Goal: Find contact information: Find contact information

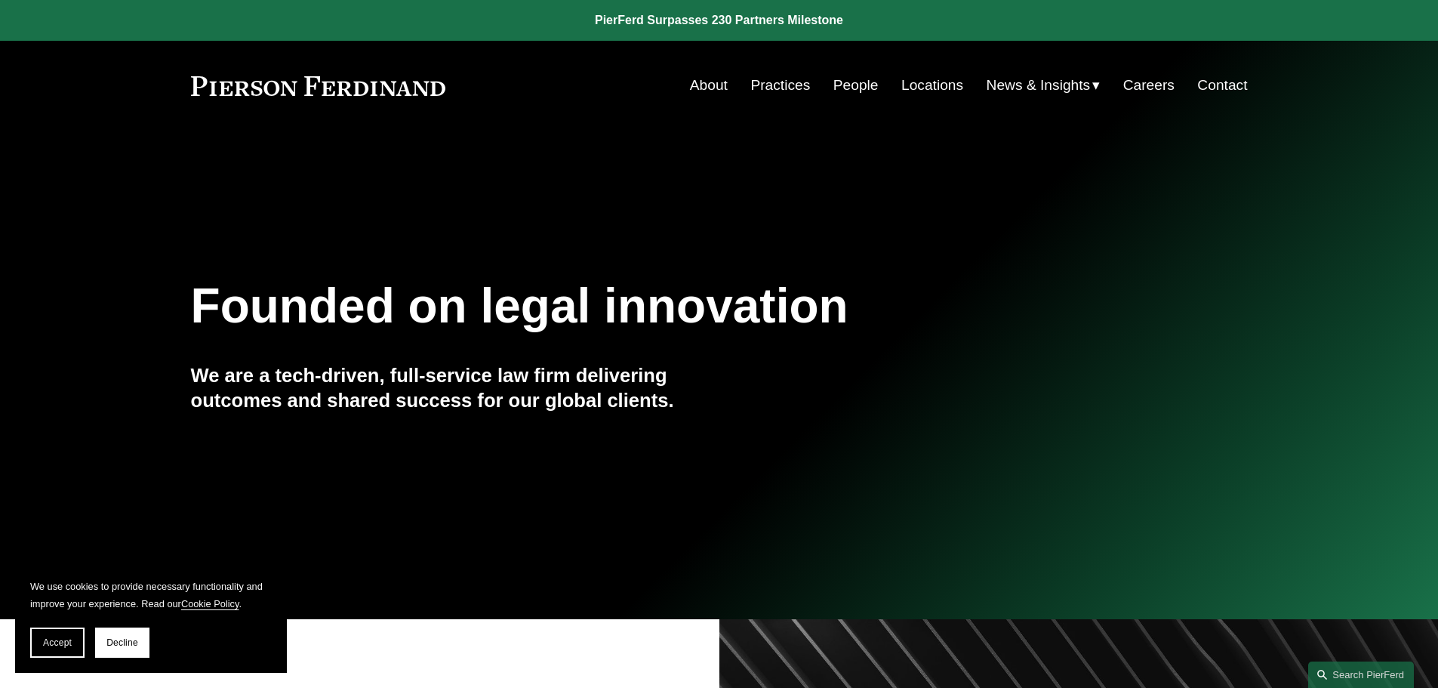
click at [940, 85] on link "Locations" at bounding box center [932, 85] width 62 height 29
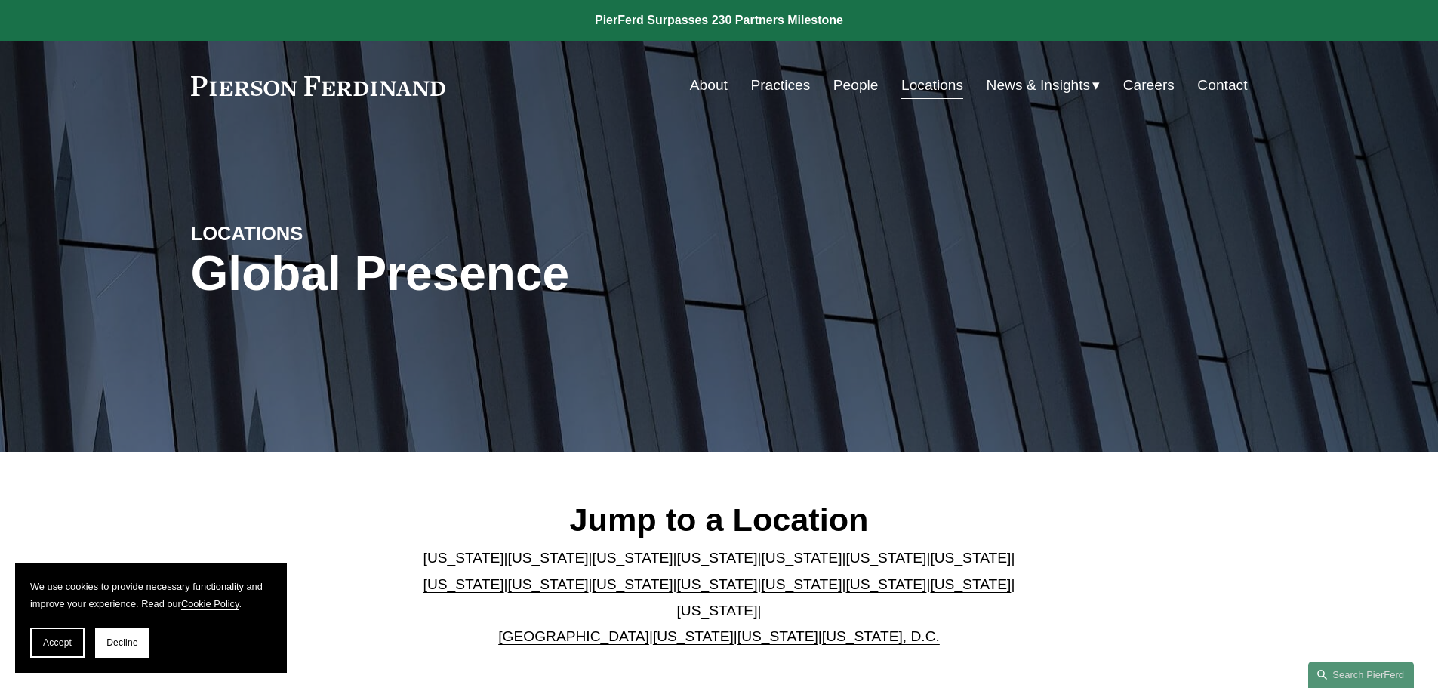
click at [855, 83] on link "People" at bounding box center [855, 85] width 45 height 29
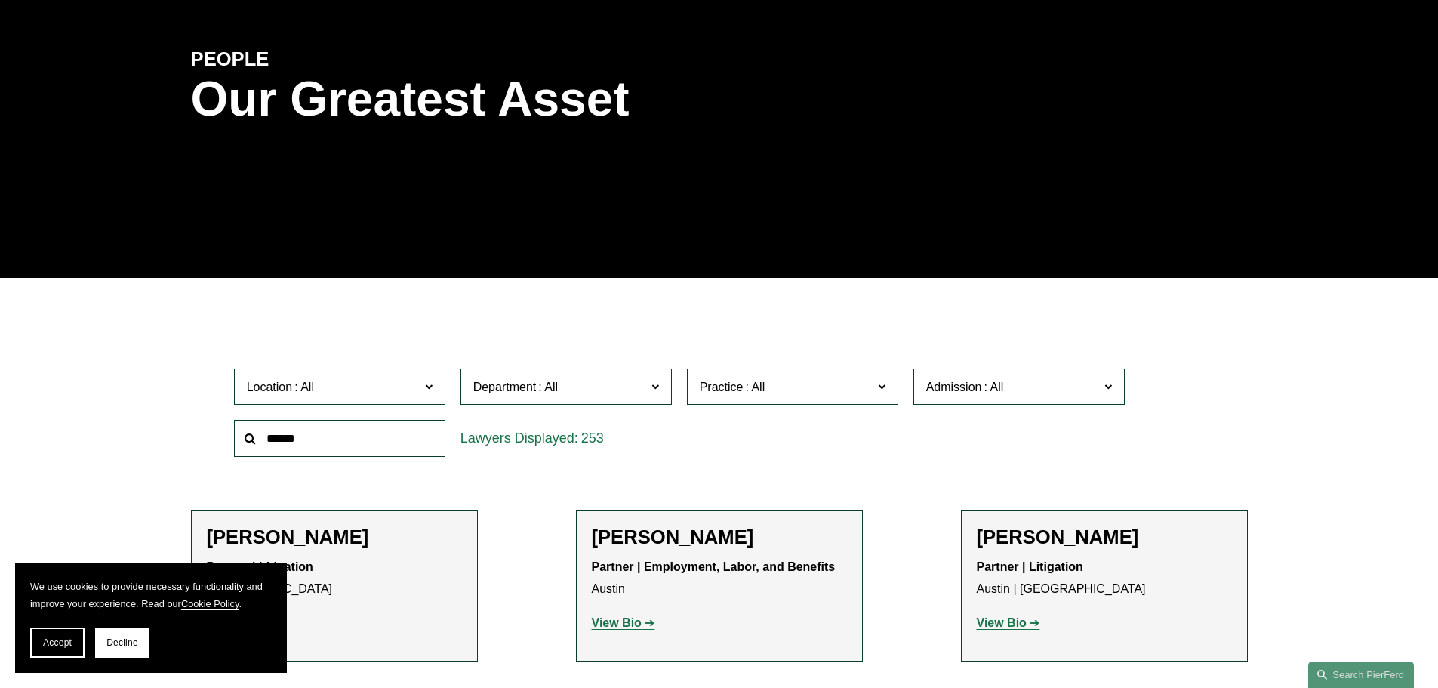
scroll to position [302, 0]
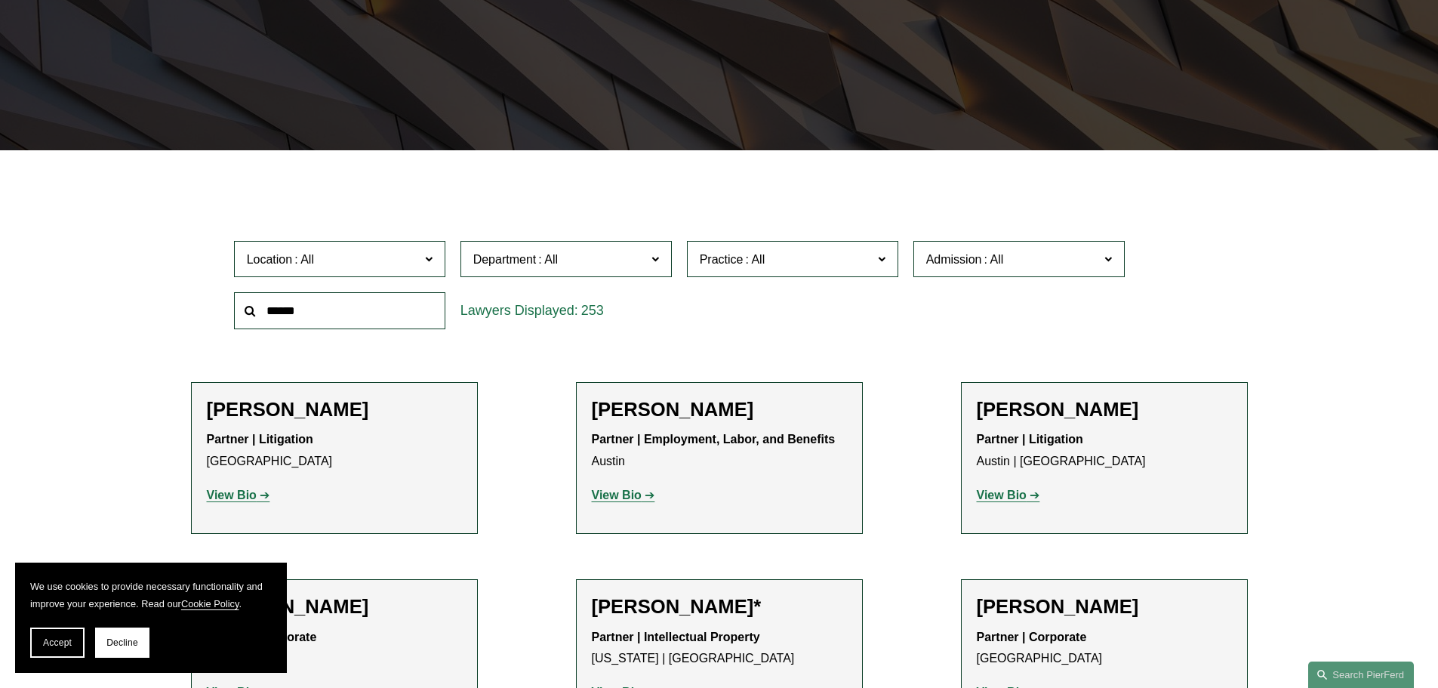
click at [356, 262] on span "Location" at bounding box center [333, 259] width 173 height 20
click at [353, 300] on input "text" at bounding box center [339, 310] width 211 height 37
paste input "*******"
type input "*******"
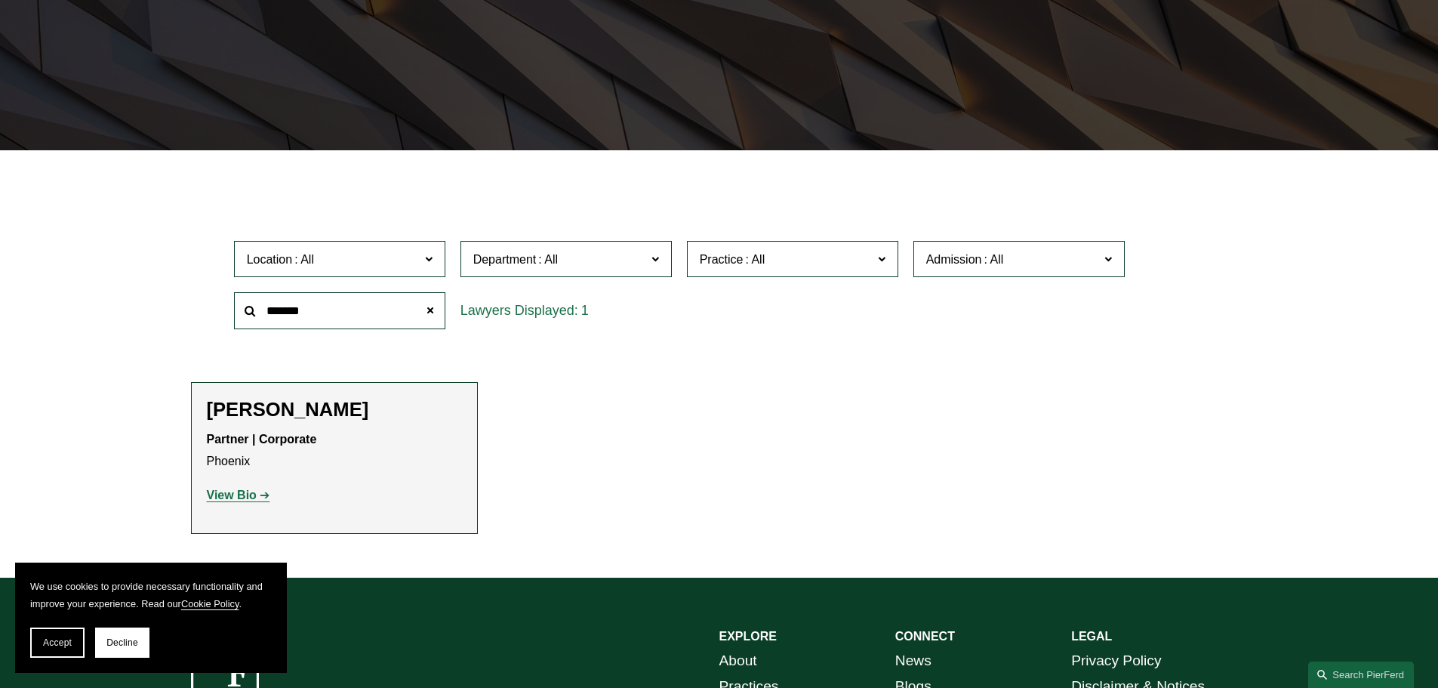
click at [217, 503] on p "View Bio" at bounding box center [334, 496] width 255 height 22
click at [229, 502] on p "View Bio" at bounding box center [334, 496] width 255 height 22
click at [232, 494] on strong "View Bio" at bounding box center [232, 494] width 50 height 13
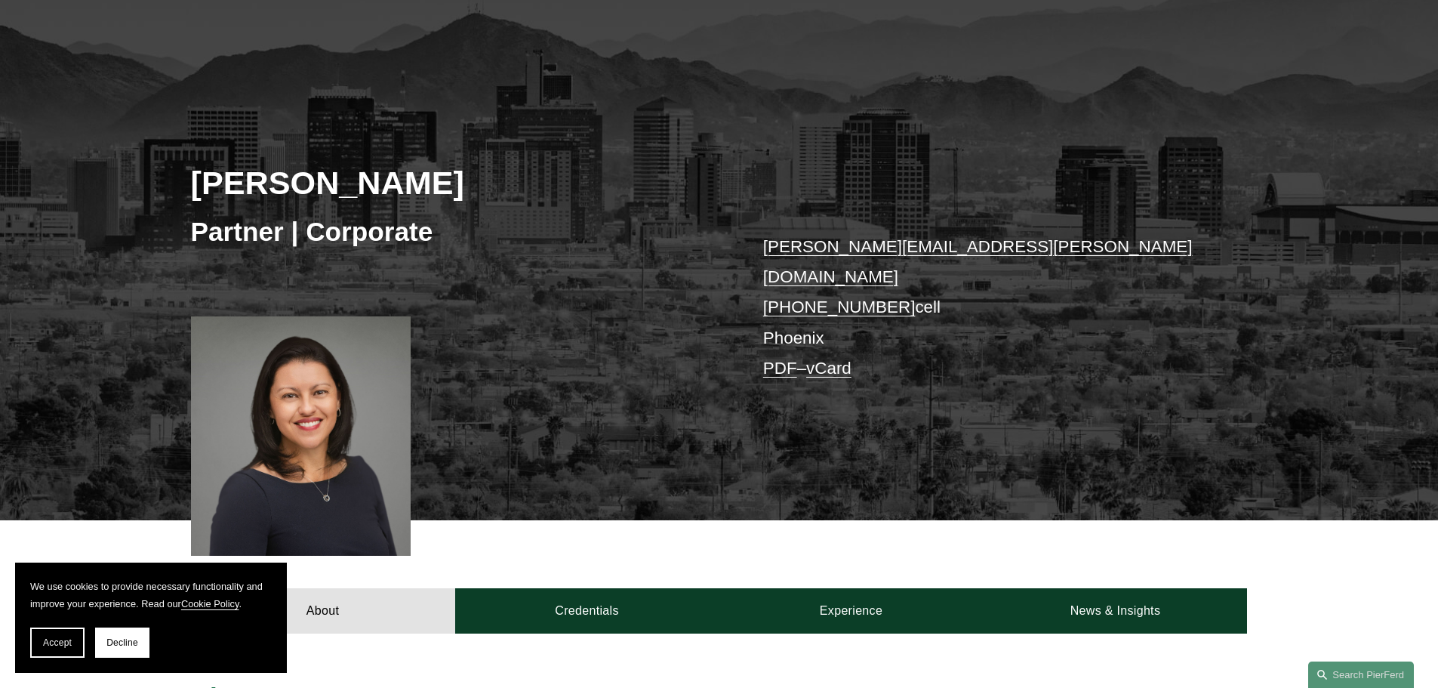
scroll to position [75, 0]
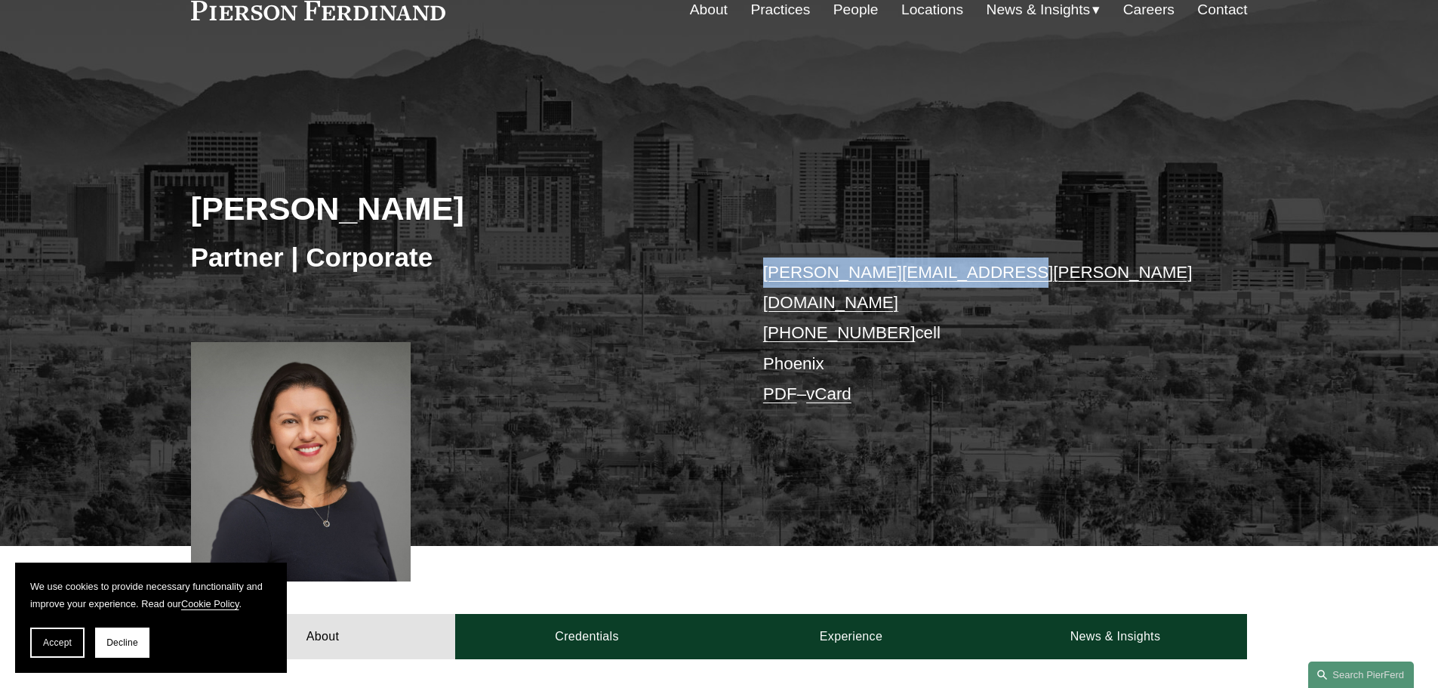
drag, startPoint x: 1042, startPoint y: 264, endPoint x: 754, endPoint y: 271, distance: 287.7
click at [754, 271] on div "Marian C. LaLonde Partner | Corporate marian.lalonde@pierferd.com +1.520.270.60…" at bounding box center [719, 322] width 1438 height 448
copy link "marian.lalonde@pierferd.com"
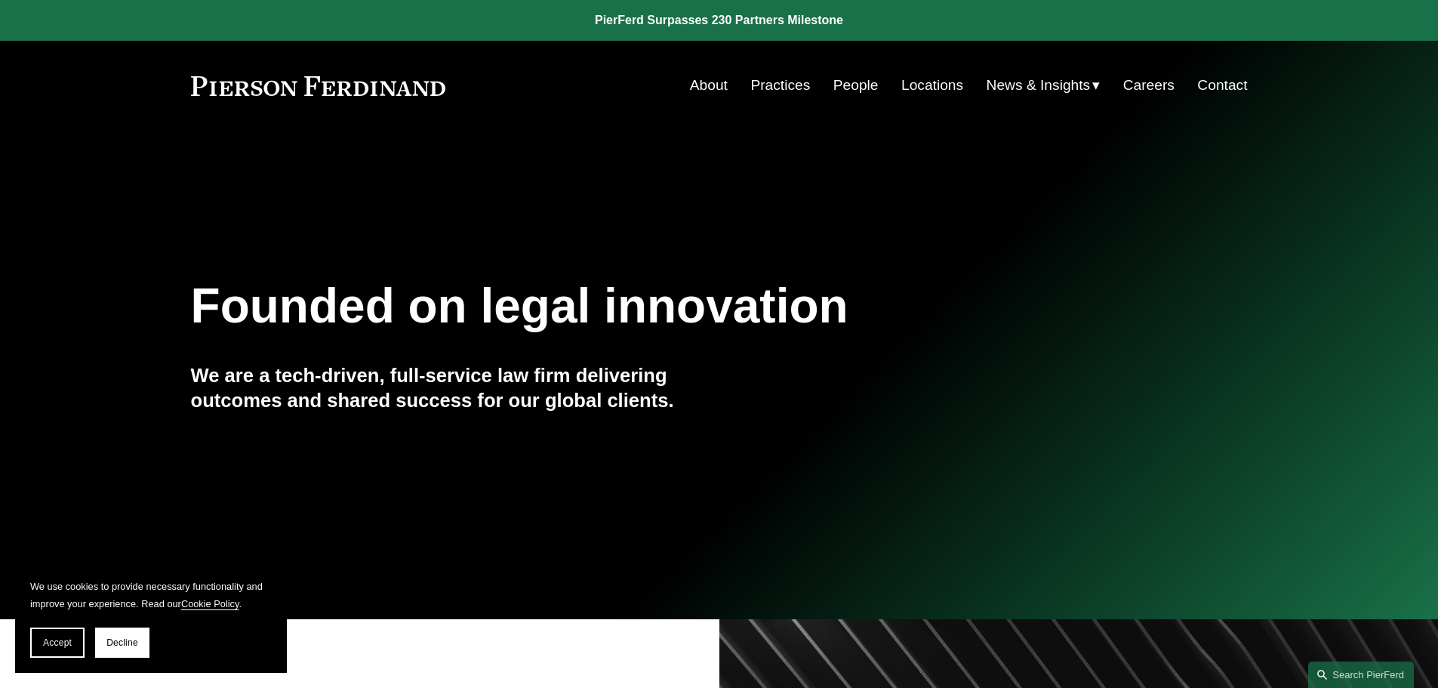
click at [915, 83] on link "Locations" at bounding box center [932, 85] width 62 height 29
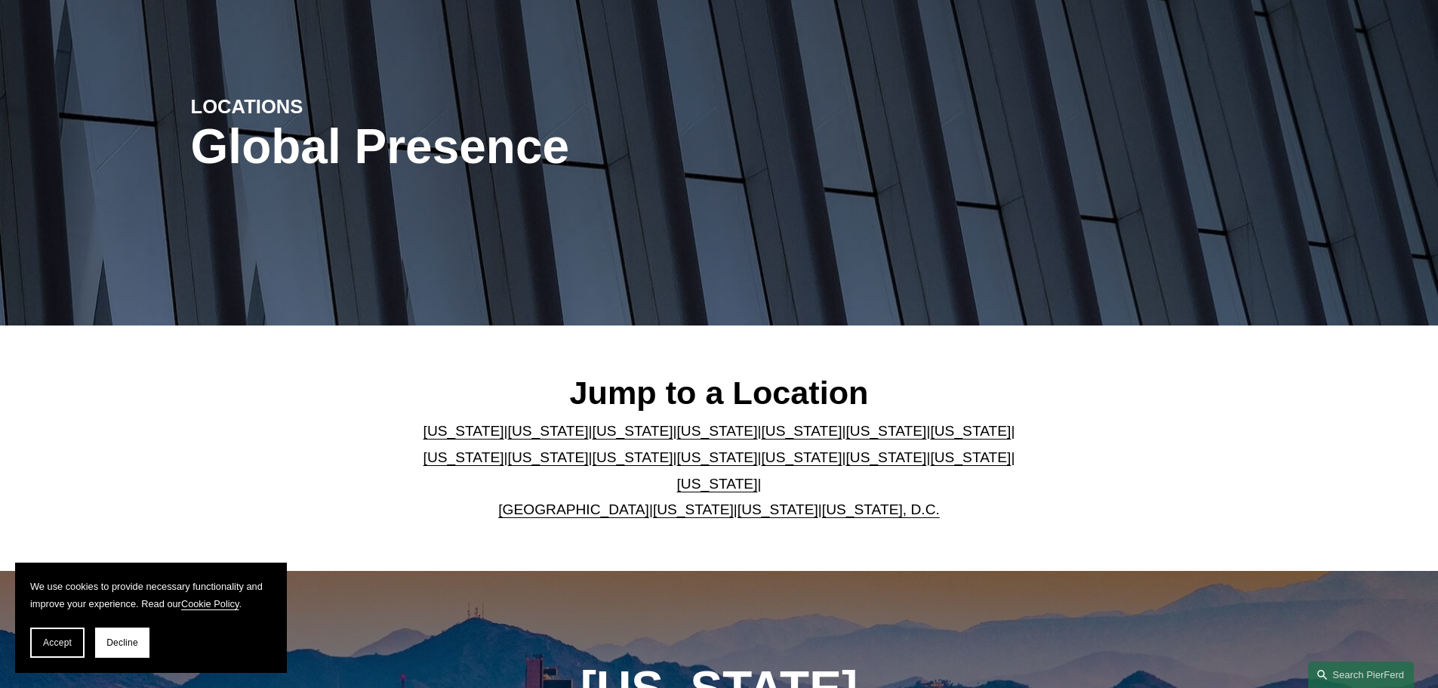
scroll to position [151, 0]
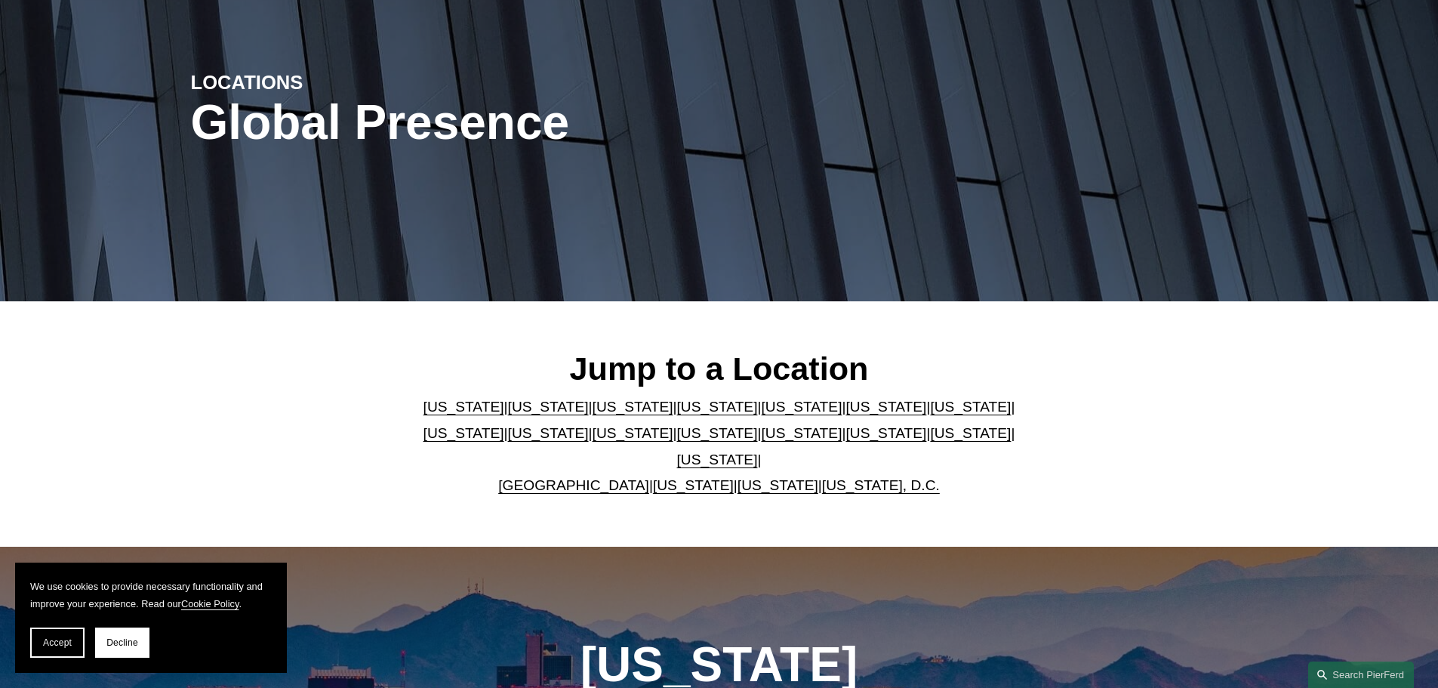
click at [424, 409] on link "[US_STATE]" at bounding box center [464, 407] width 81 height 16
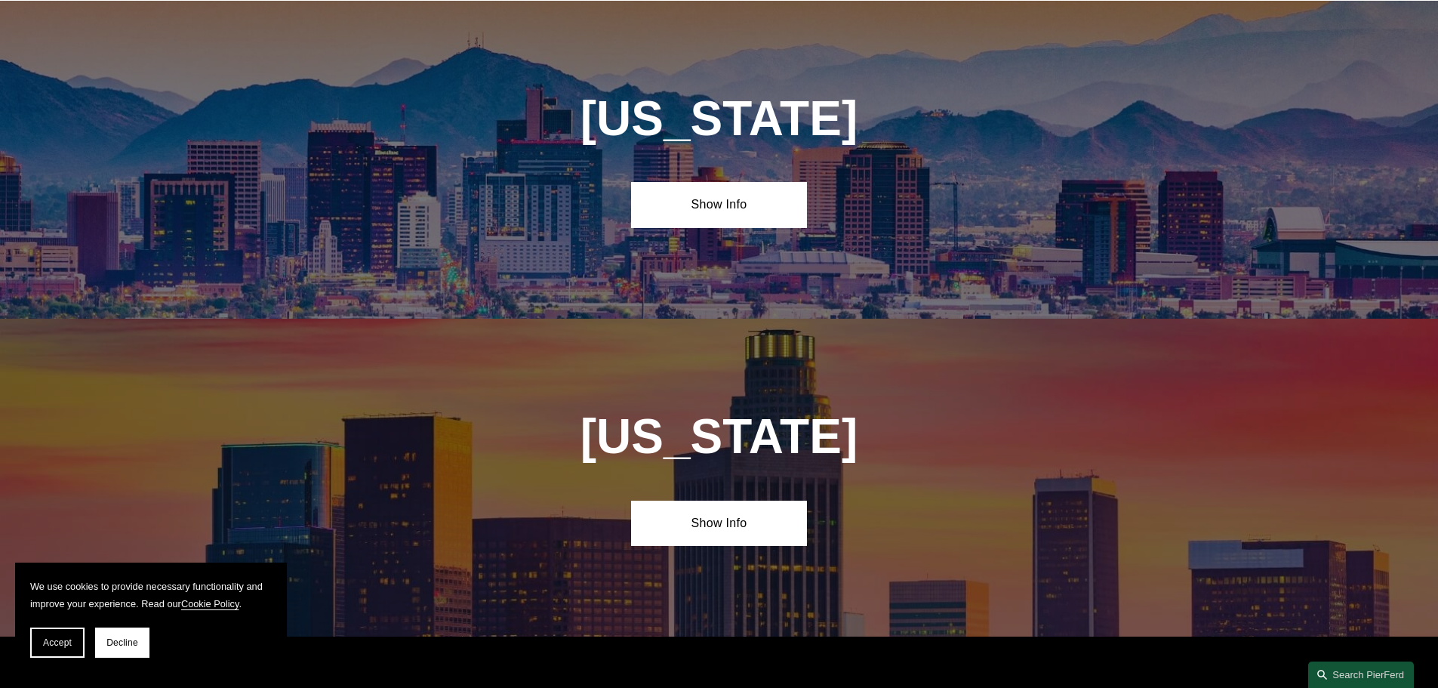
scroll to position [685, 0]
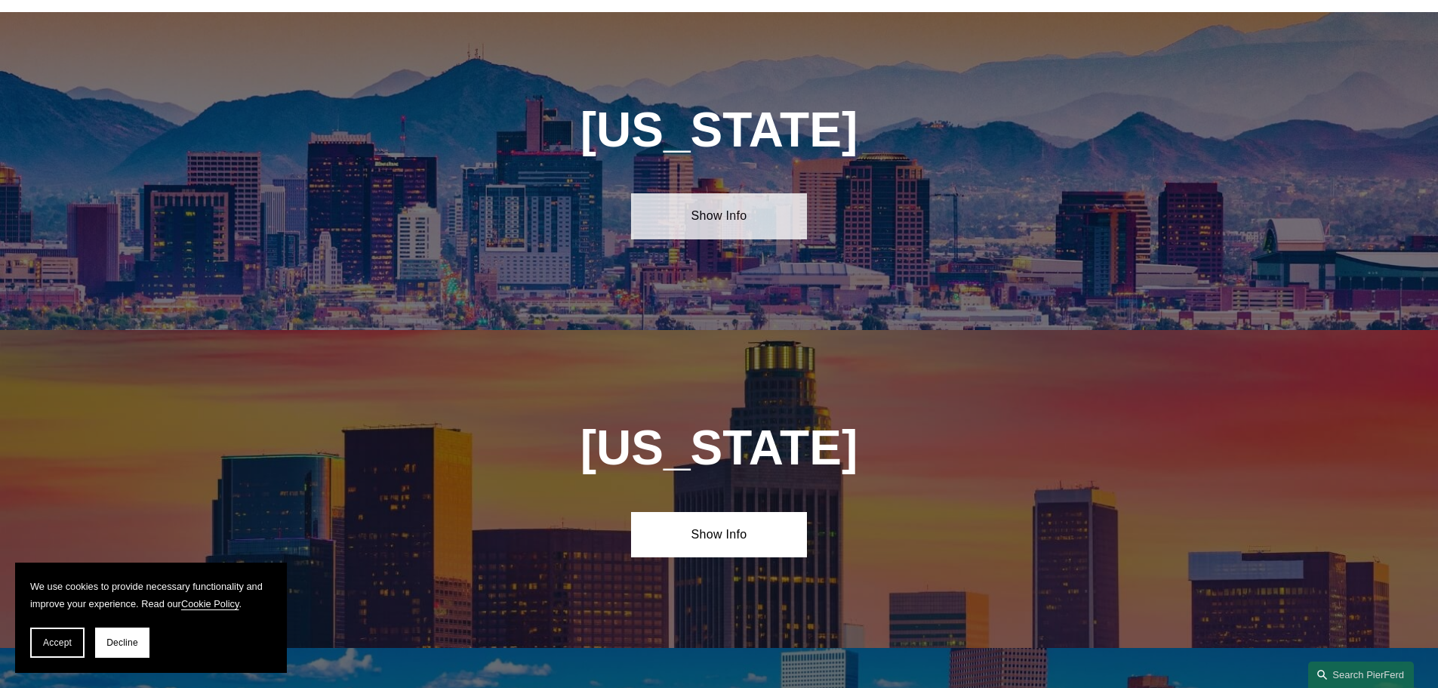
click at [755, 215] on link "Show Info" at bounding box center [719, 215] width 176 height 45
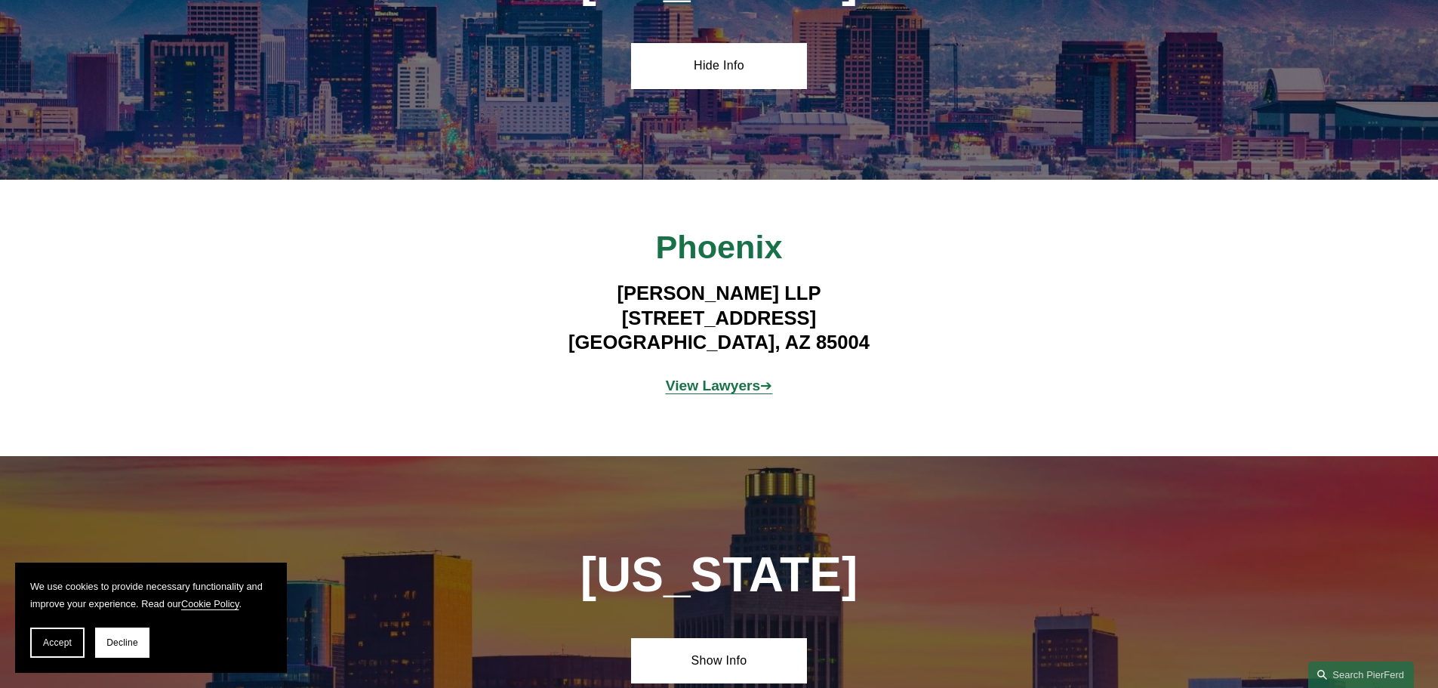
scroll to position [836, 0]
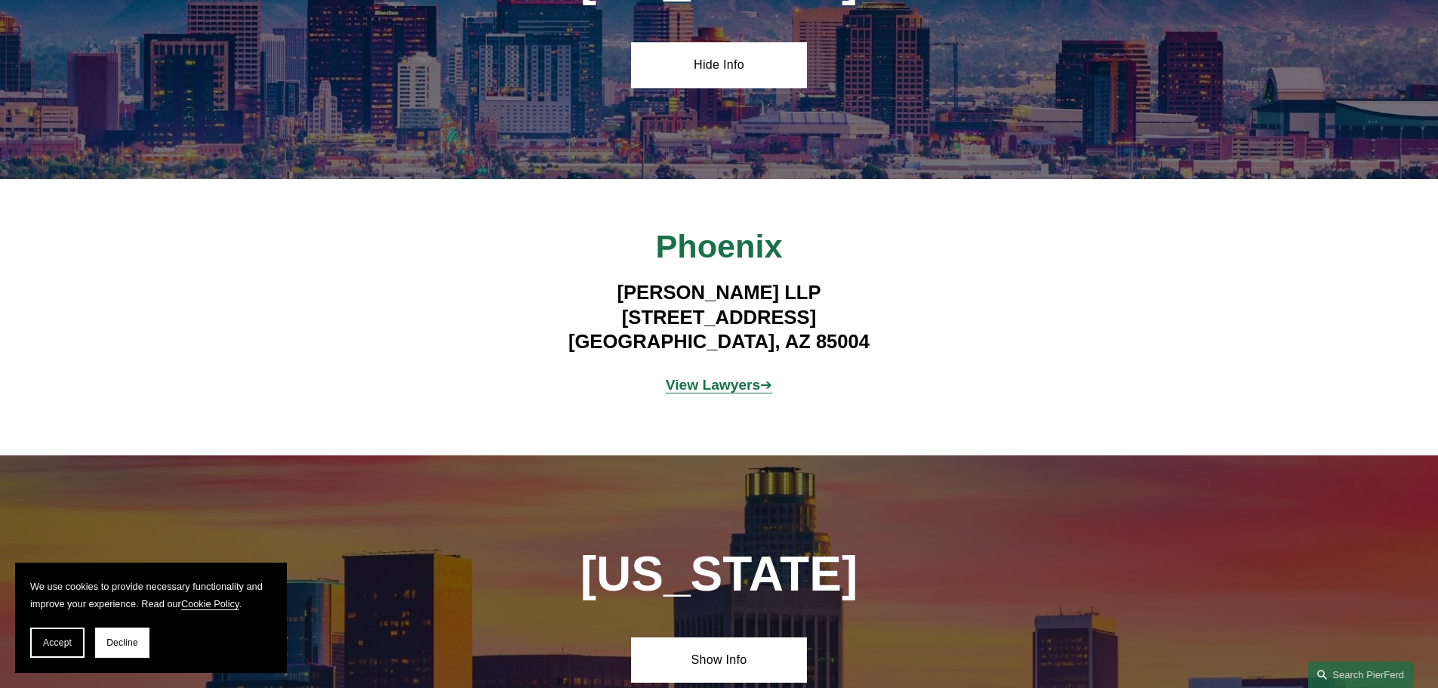
click at [704, 377] on strong "View Lawyers" at bounding box center [713, 385] width 95 height 16
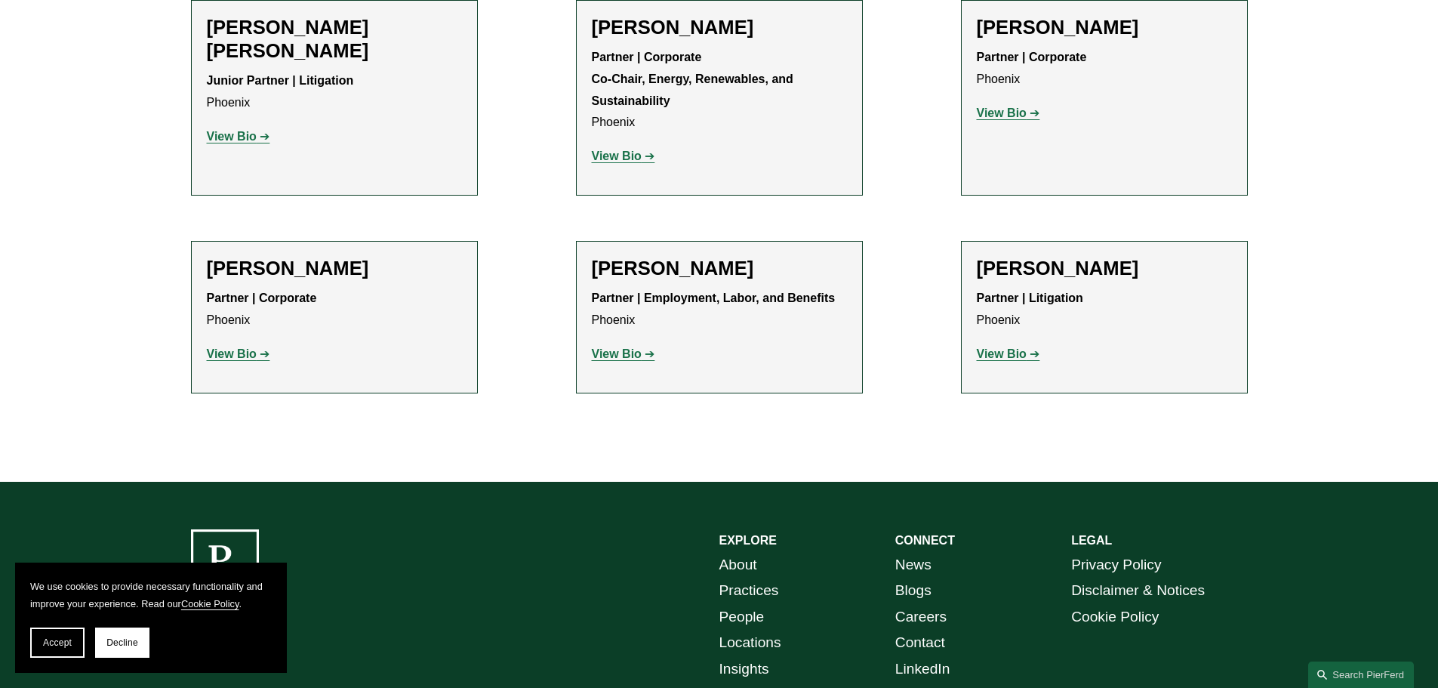
scroll to position [824, 0]
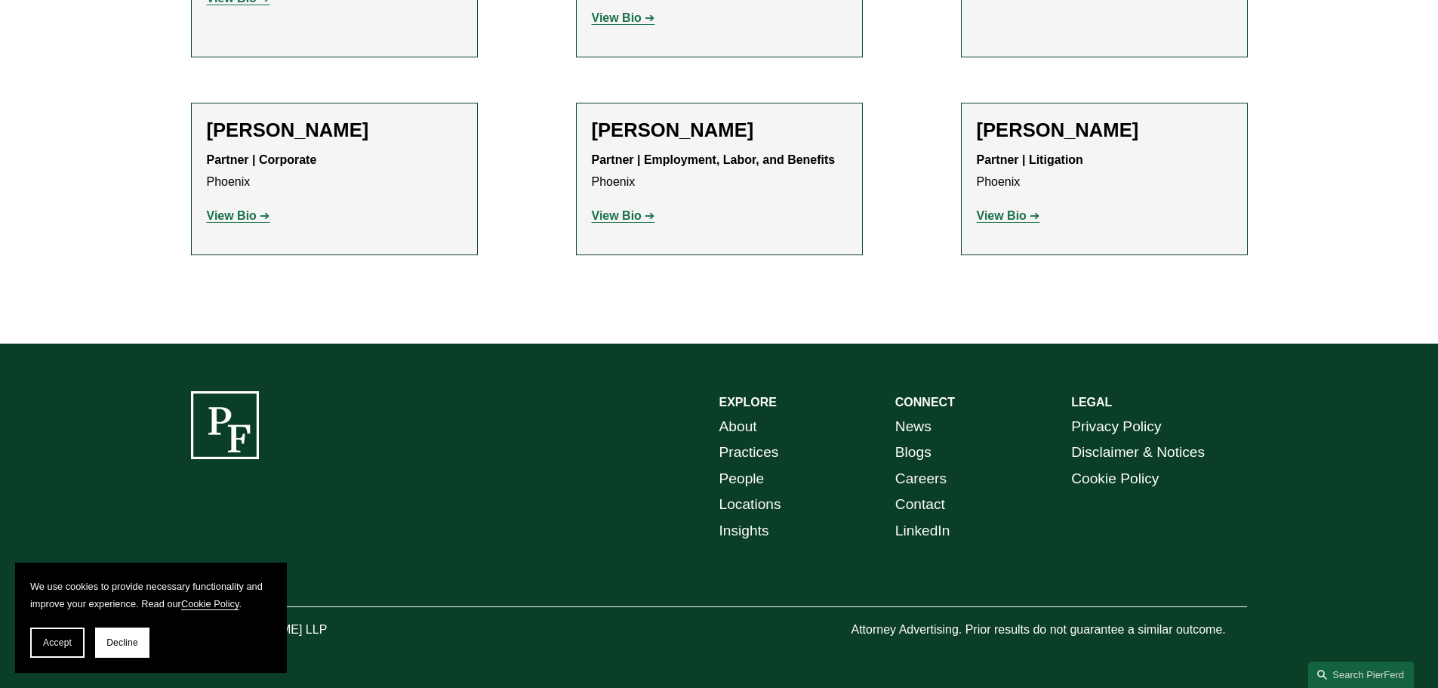
drag, startPoint x: 915, startPoint y: 529, endPoint x: 824, endPoint y: 541, distance: 92.0
click at [832, 552] on div "EXPLORE CONNECT About Practices People Locations Insights News Blogs Careers Co…" at bounding box center [719, 516] width 1438 height 250
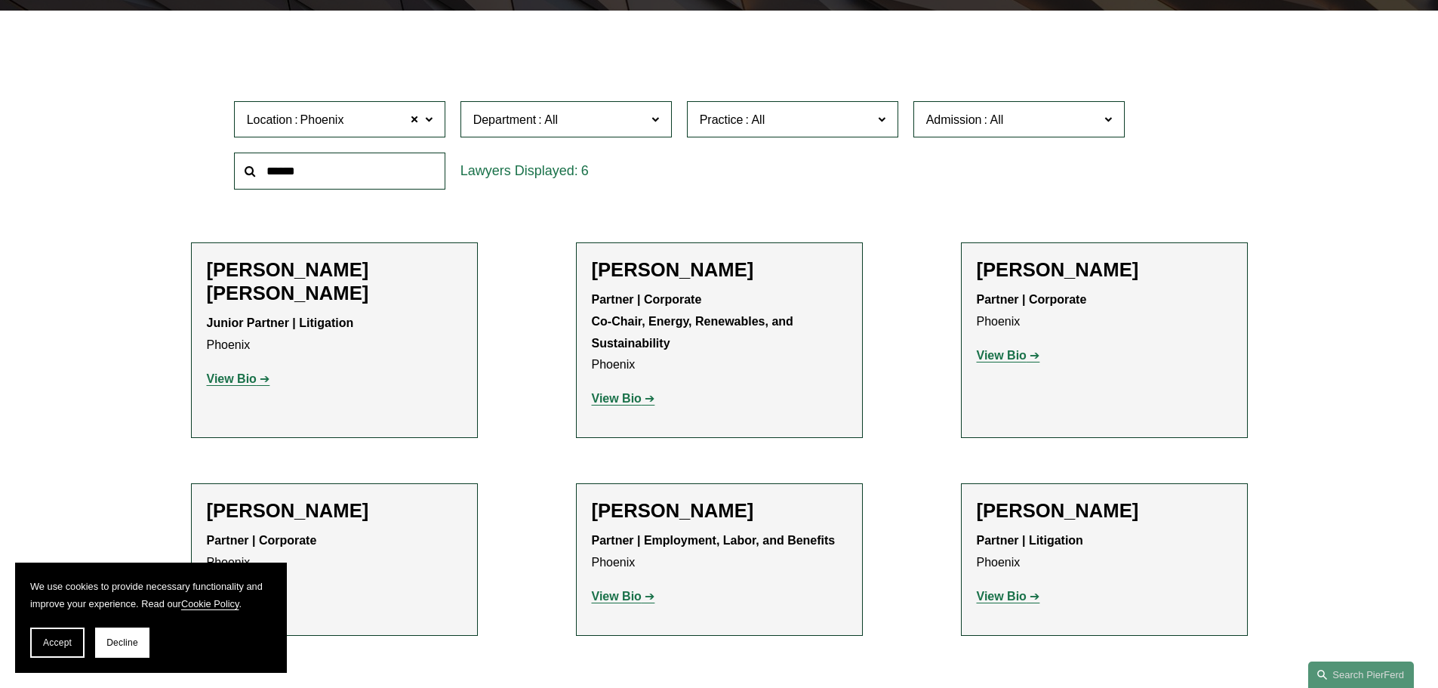
scroll to position [296, 0]
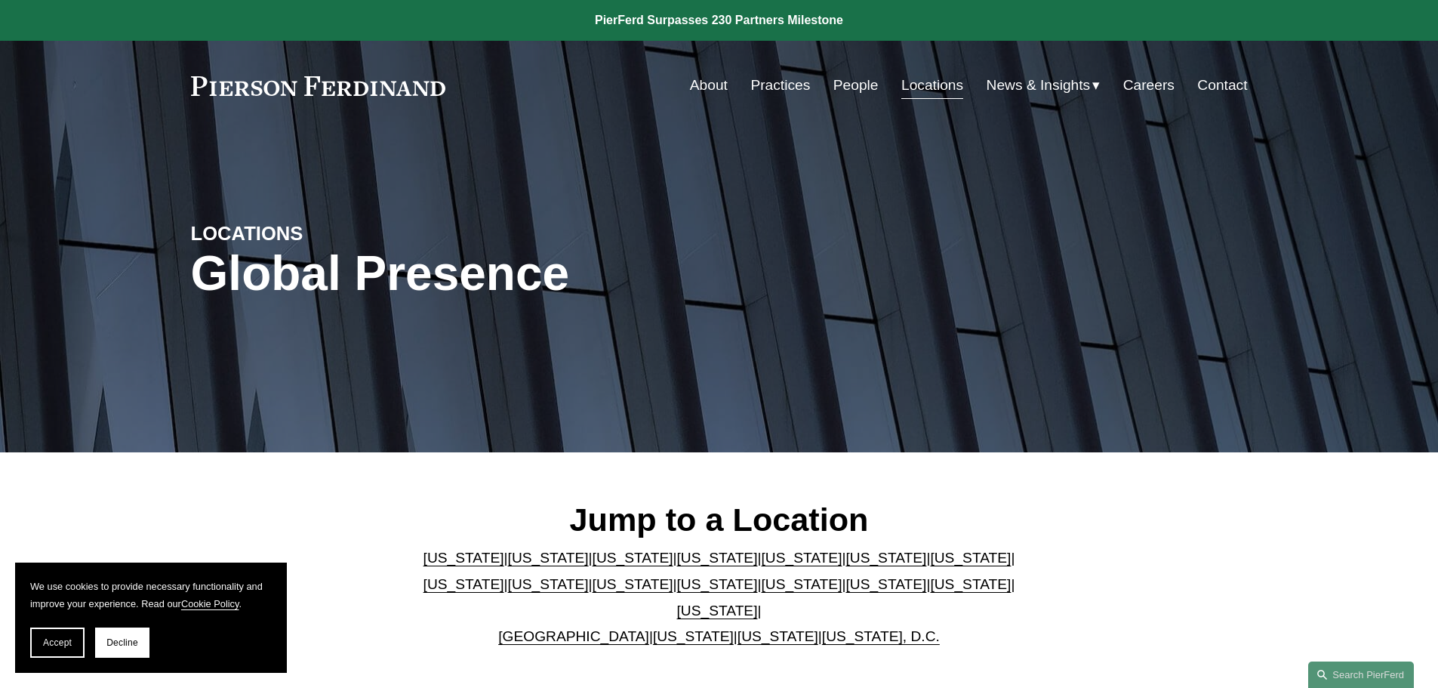
scroll to position [226, 0]
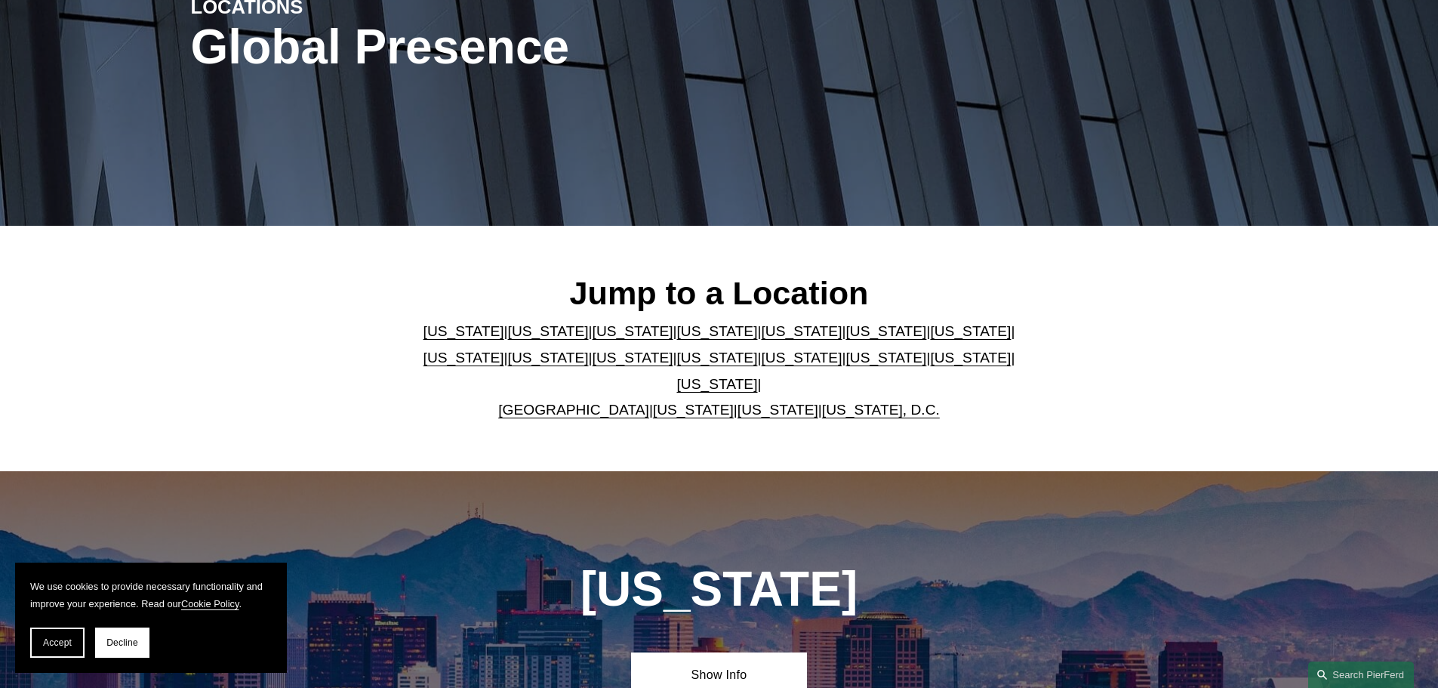
click at [452, 333] on link "[US_STATE]" at bounding box center [464, 331] width 81 height 16
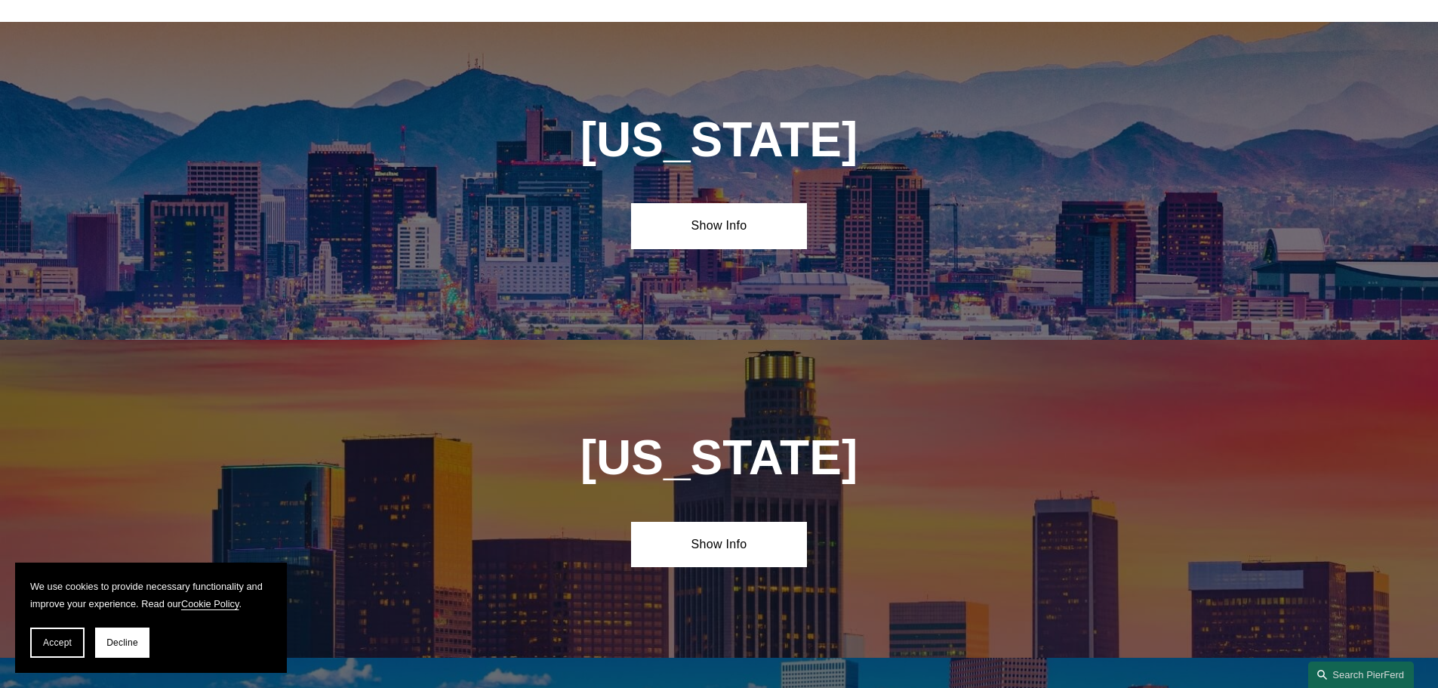
scroll to position [685, 0]
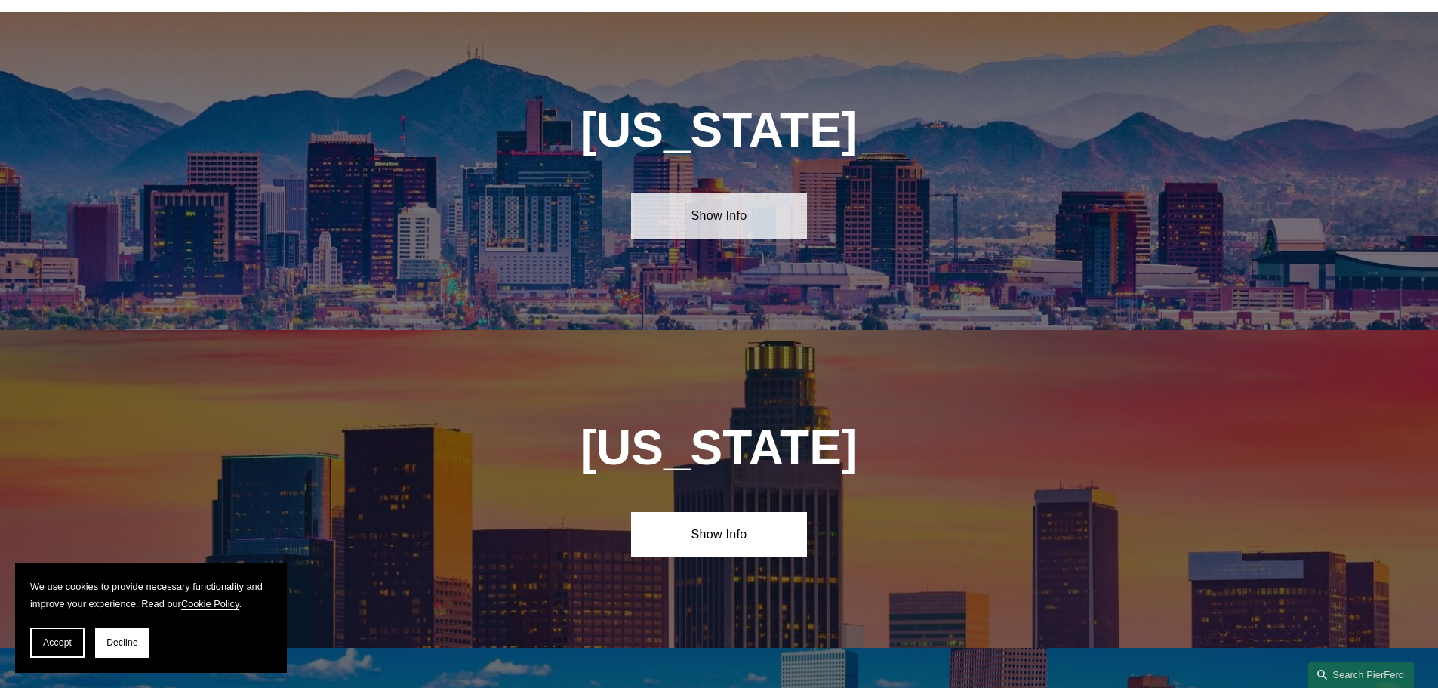
click at [727, 193] on link "Show Info" at bounding box center [719, 215] width 176 height 45
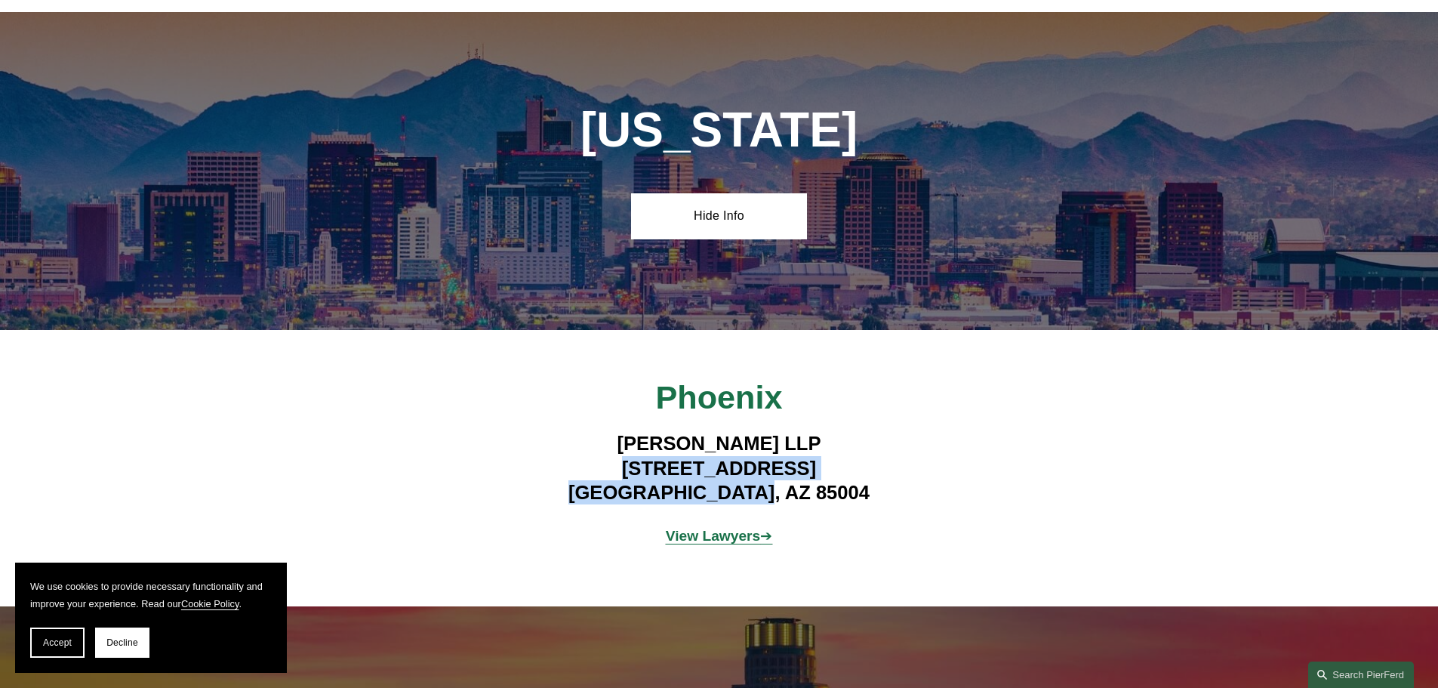
drag, startPoint x: 579, startPoint y: 451, endPoint x: 832, endPoint y: 389, distance: 260.4
click at [927, 493] on h4 "Pierson Ferdinand LLP 2 North Central Ave, Suite 1800 Phoenix, AZ 85004" at bounding box center [719, 467] width 440 height 73
copy h4 "2 North Central Ave, Suite 1800 Phoenix, AZ 85004"
